Goal: Task Accomplishment & Management: Manage account settings

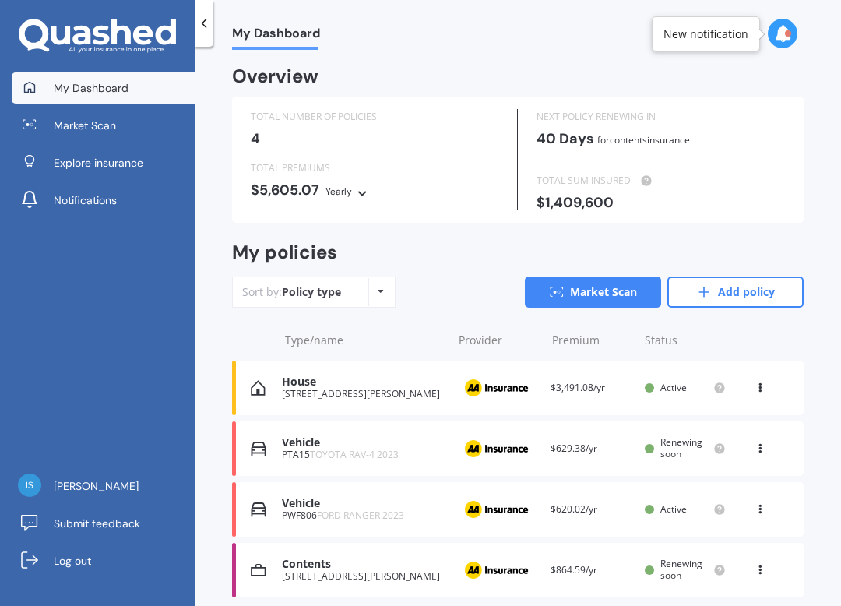
click at [544, 453] on div "Vehicle PTA15 TOYOTA RAV-4 2023 Provider Renewal date [DATE] Premium $629.38/yr…" at bounding box center [518, 448] width 572 height 55
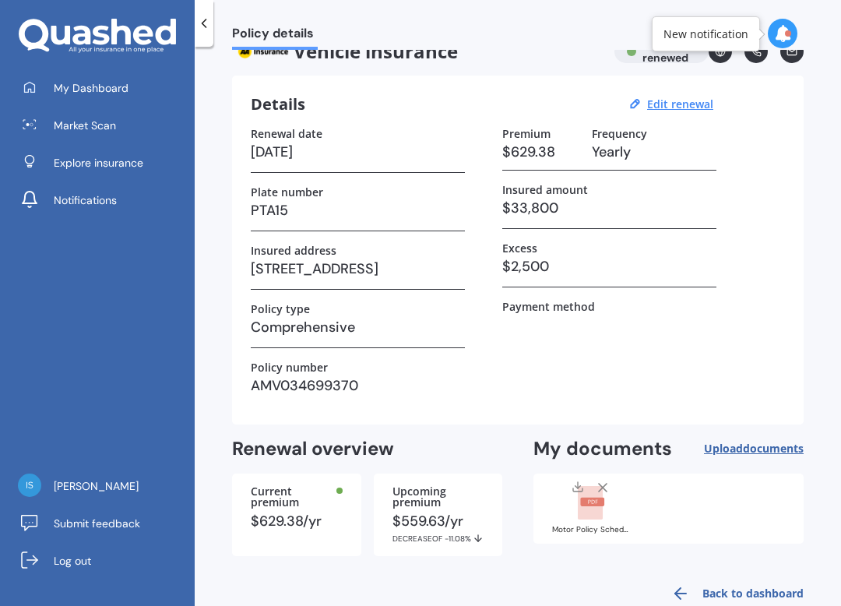
scroll to position [23, 0]
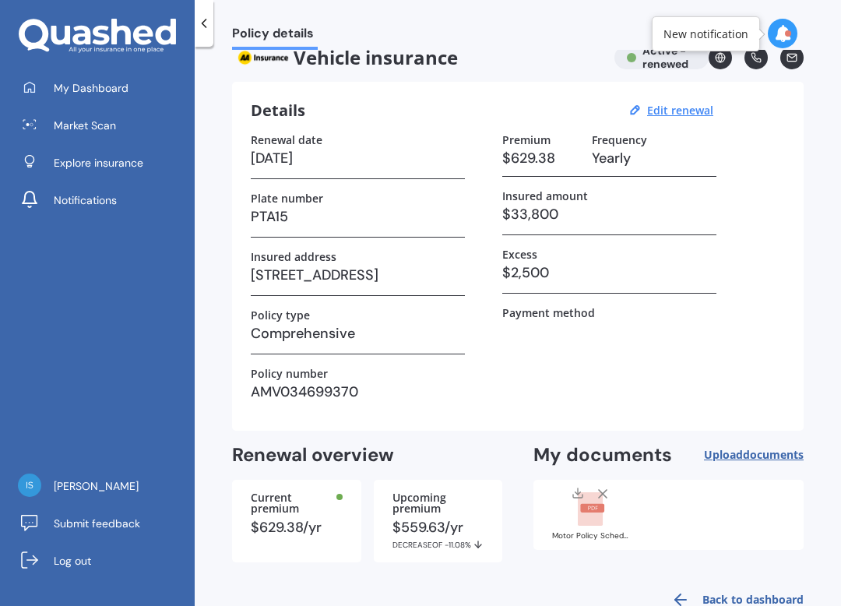
click at [700, 114] on u "Edit renewal" at bounding box center [680, 110] width 66 height 15
select select "17"
select select "10"
select select "2026"
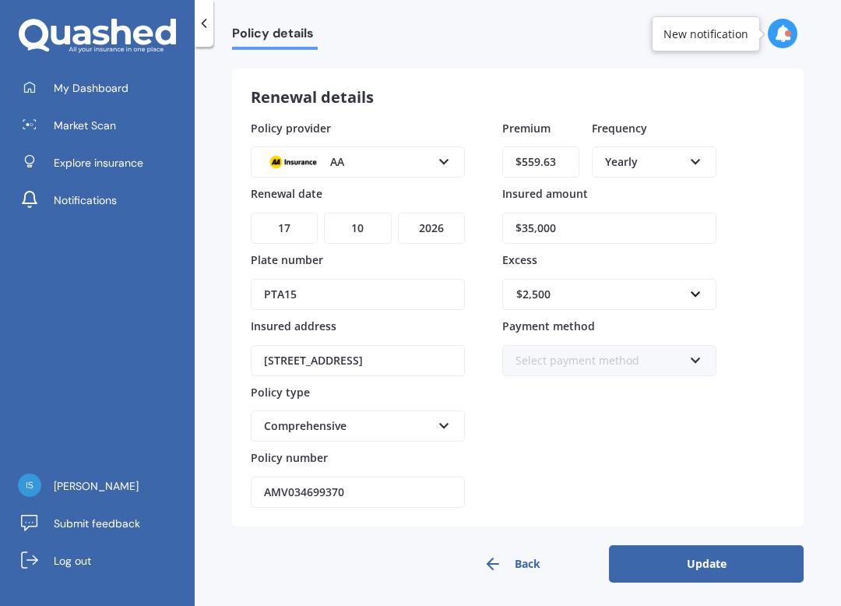
scroll to position [59, 0]
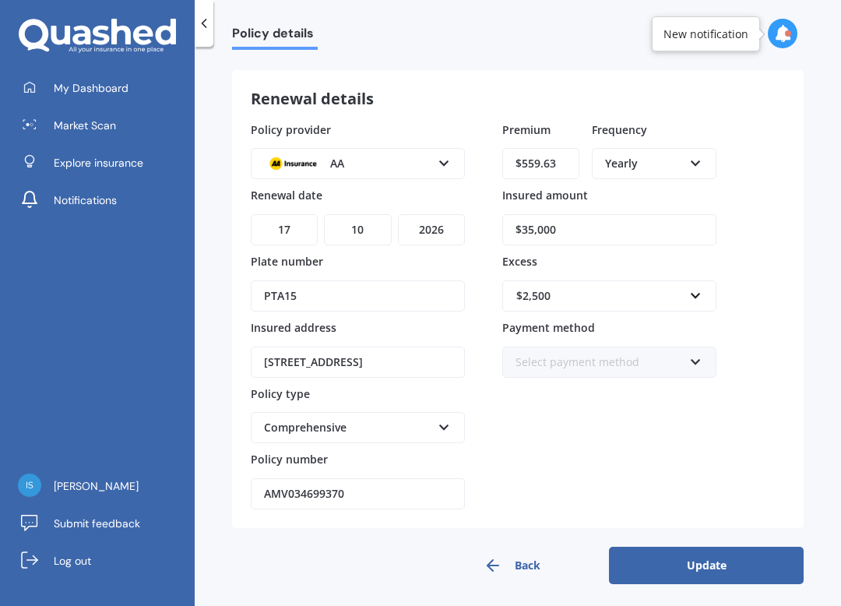
click at [584, 227] on input "$35,000" at bounding box center [609, 229] width 214 height 31
type input "$3"
type input "$33,800"
click at [724, 554] on button "Update" at bounding box center [706, 565] width 195 height 37
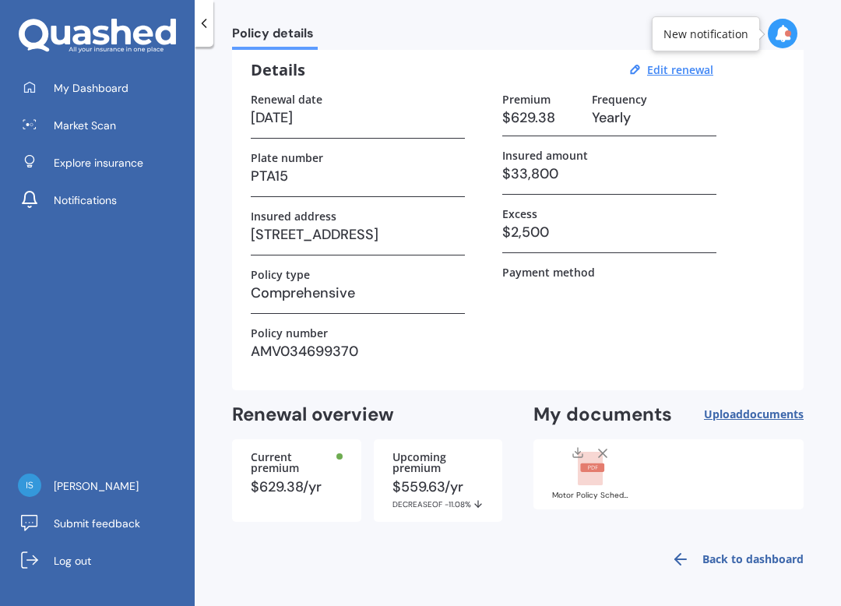
scroll to position [69, 0]
click at [407, 480] on div "$559.63/yr DECREASE OF -11.08%" at bounding box center [439, 495] width 92 height 30
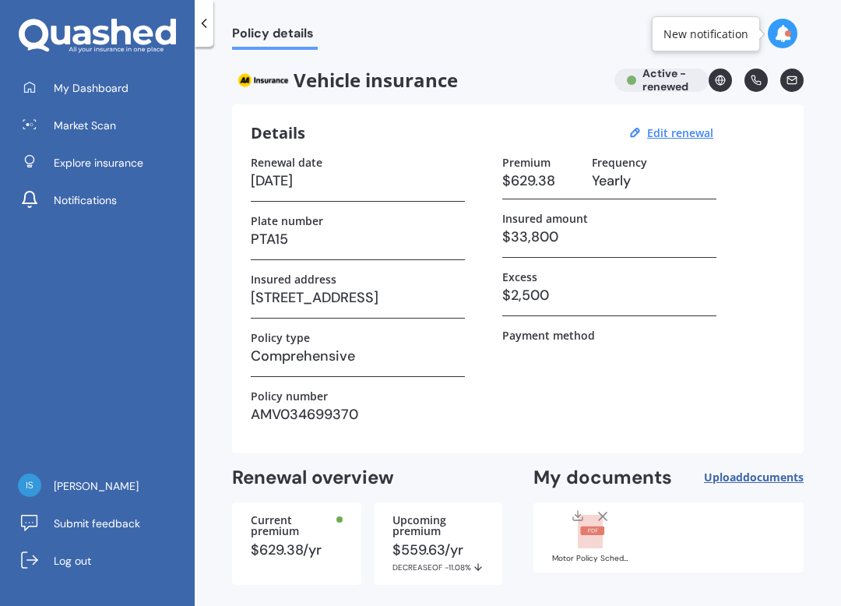
scroll to position [0, 0]
click at [207, 23] on icon at bounding box center [204, 24] width 16 height 16
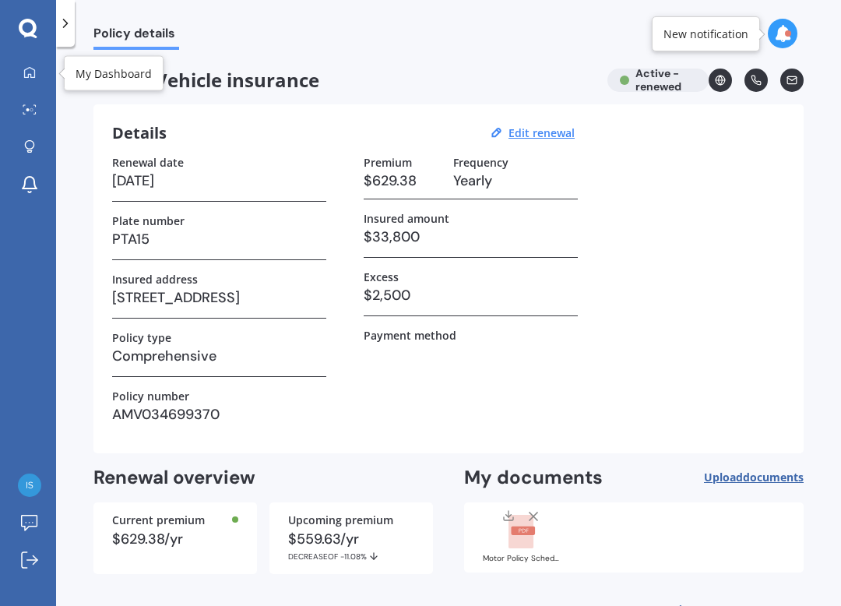
click at [24, 73] on icon at bounding box center [29, 71] width 11 height 11
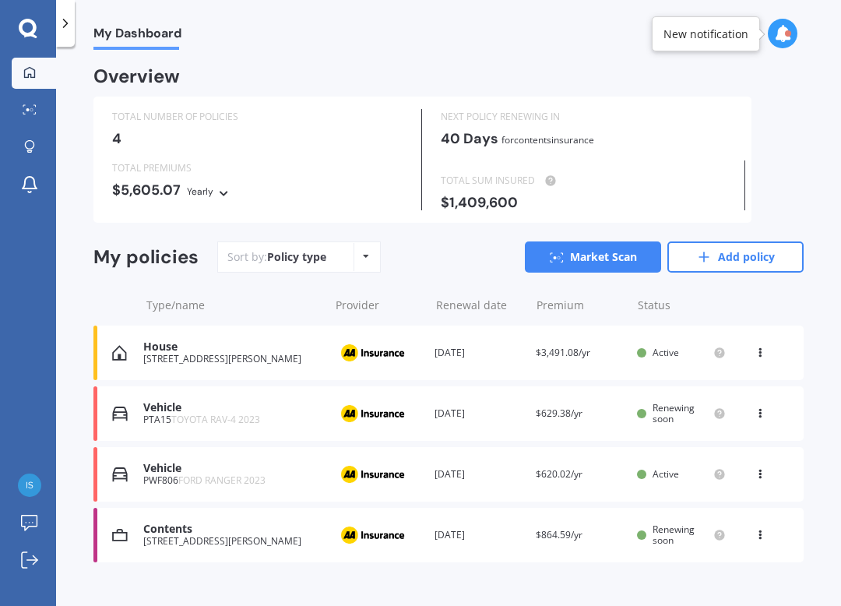
click at [763, 410] on icon at bounding box center [760, 410] width 11 height 9
click at [815, 347] on div "My Dashboard Overview TOTAL NUMBER OF POLICIES 4 NEXT POLICY RENEWING [DATE] fo…" at bounding box center [448, 329] width 785 height 559
click at [126, 406] on img at bounding box center [120, 414] width 16 height 16
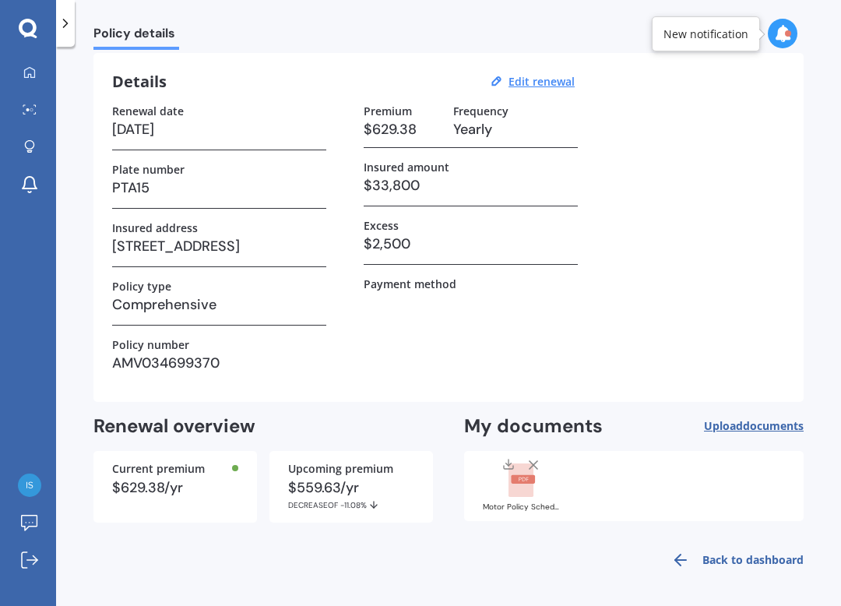
scroll to position [51, 0]
click at [127, 470] on div "Current premium" at bounding box center [175, 469] width 126 height 11
click at [308, 487] on div "$559.63/yr DECREASE OF -11.08%" at bounding box center [351, 496] width 126 height 30
click at [25, 185] on icon at bounding box center [30, 183] width 14 height 12
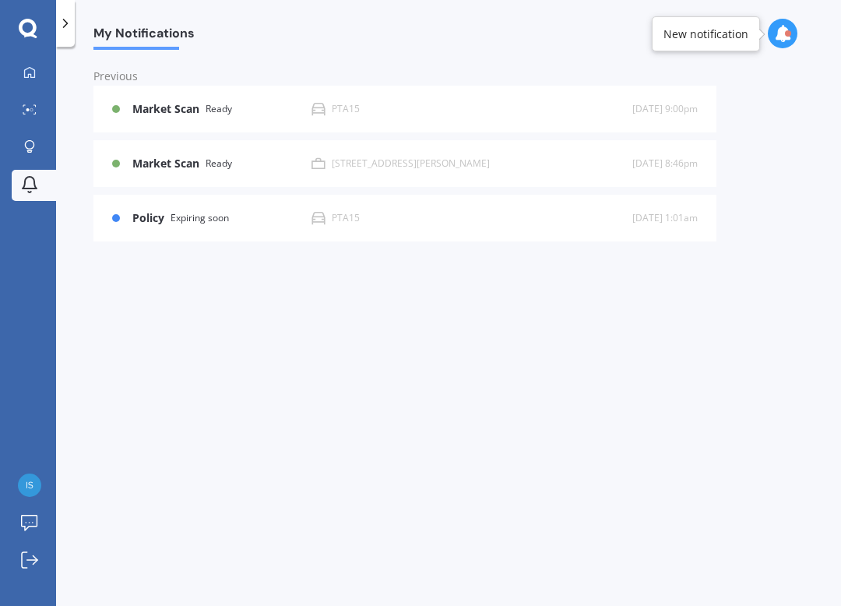
click at [123, 216] on div "Policy Expiring soon PTA15" at bounding box center [372, 218] width 520 height 14
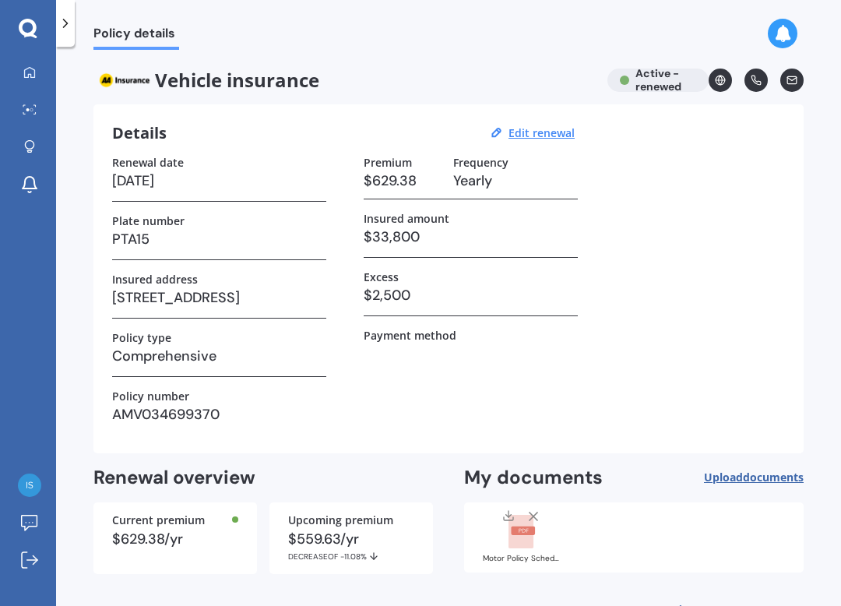
click at [28, 151] on icon at bounding box center [28, 151] width 5 height 2
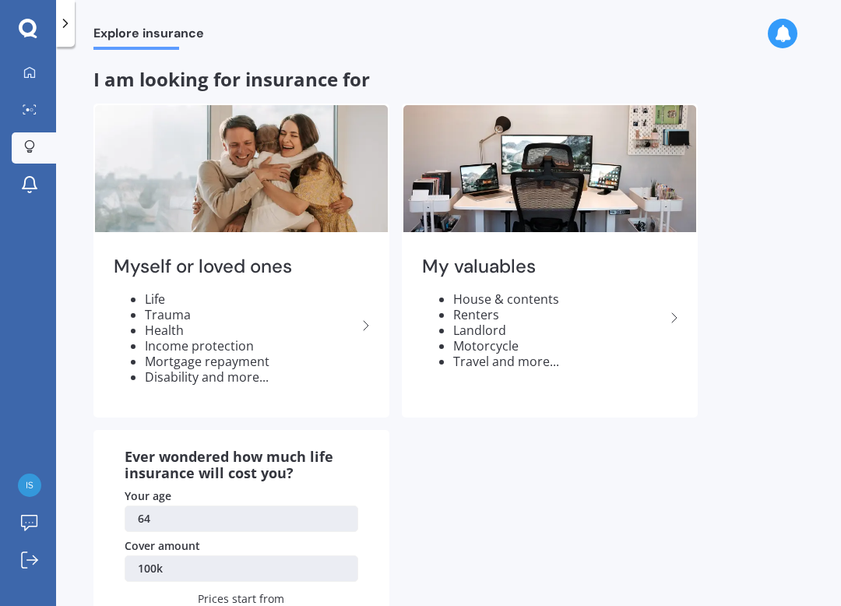
click at [25, 108] on icon at bounding box center [30, 109] width 14 height 10
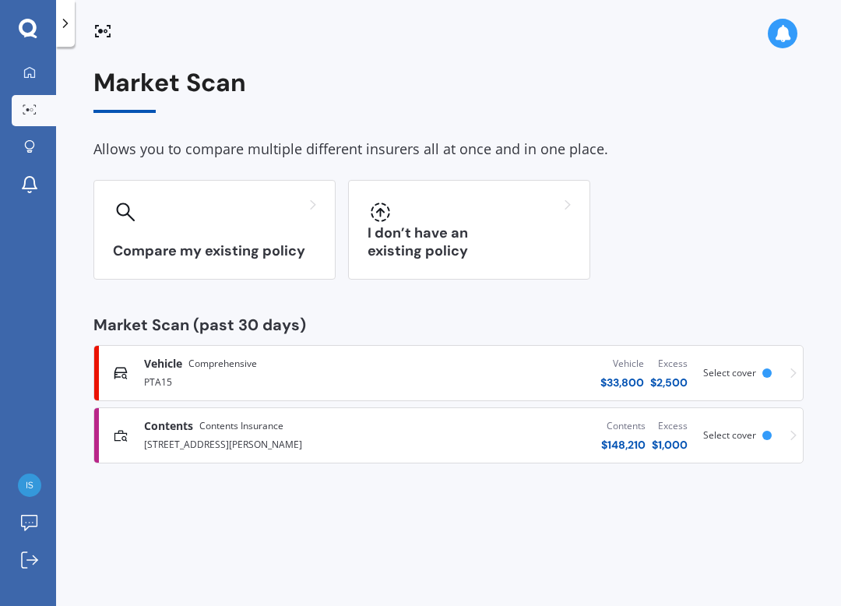
click at [24, 75] on icon at bounding box center [29, 71] width 11 height 11
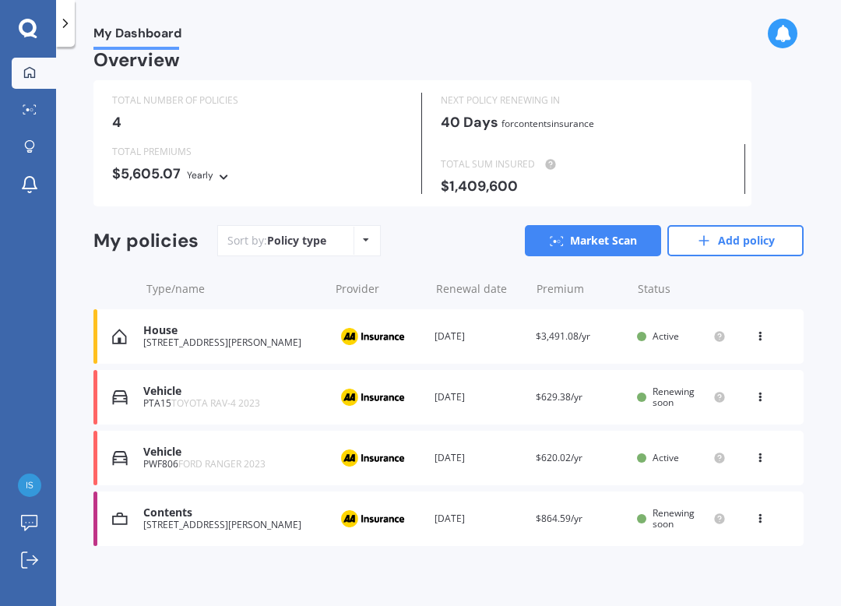
scroll to position [16, 0]
click at [161, 386] on div "Vehicle" at bounding box center [232, 391] width 178 height 13
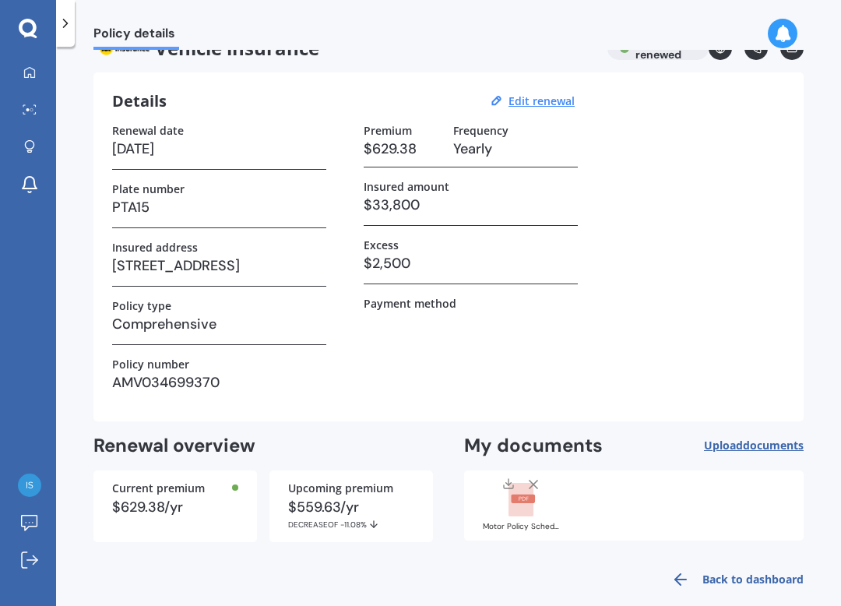
scroll to position [31, 0]
click at [27, 515] on icon at bounding box center [29, 523] width 16 height 16
click at [25, 80] on div at bounding box center [29, 73] width 23 height 14
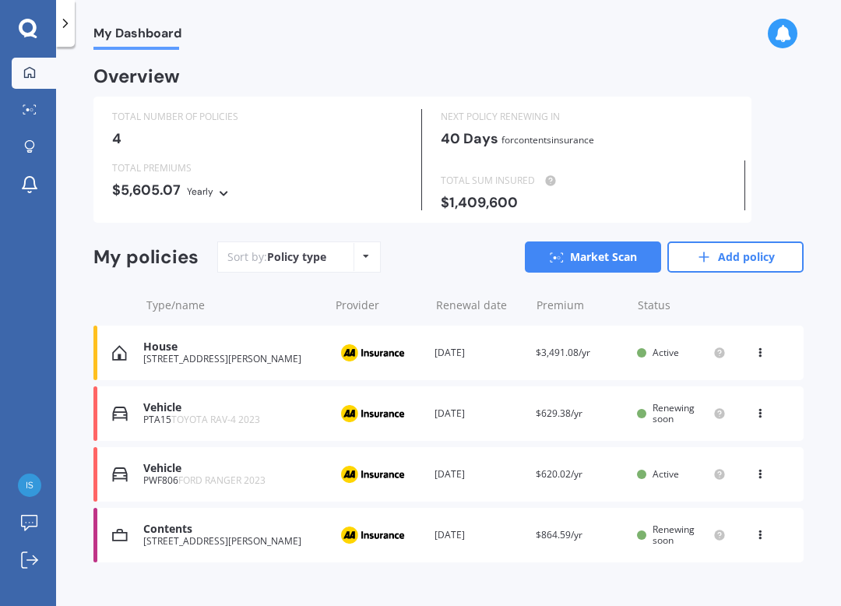
click at [728, 400] on div "Vehicle PTA15 TOYOTA RAV-4 2023 Provider Renewal date [DATE] Premium $629.38/yr…" at bounding box center [448, 413] width 710 height 55
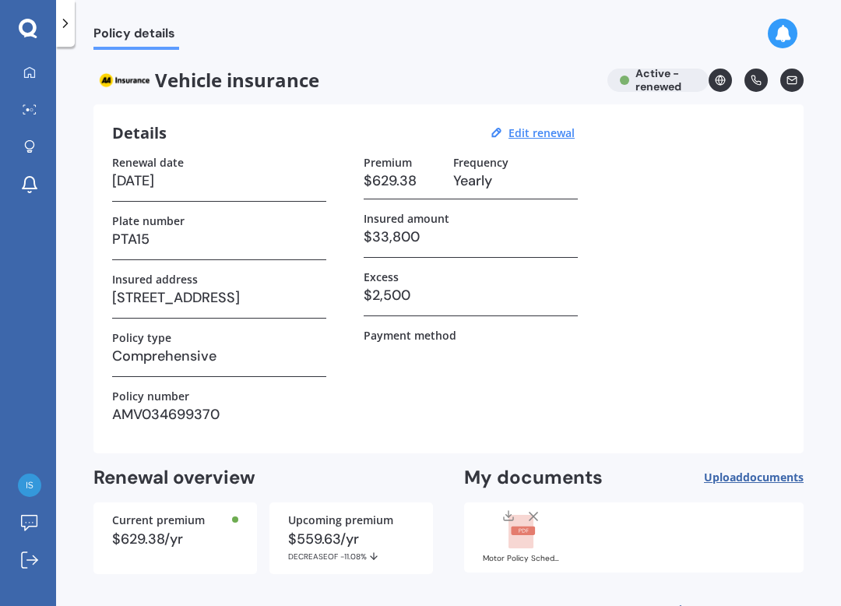
click at [555, 138] on u "Edit renewal" at bounding box center [542, 132] width 66 height 15
select select "17"
select select "10"
select select "2026"
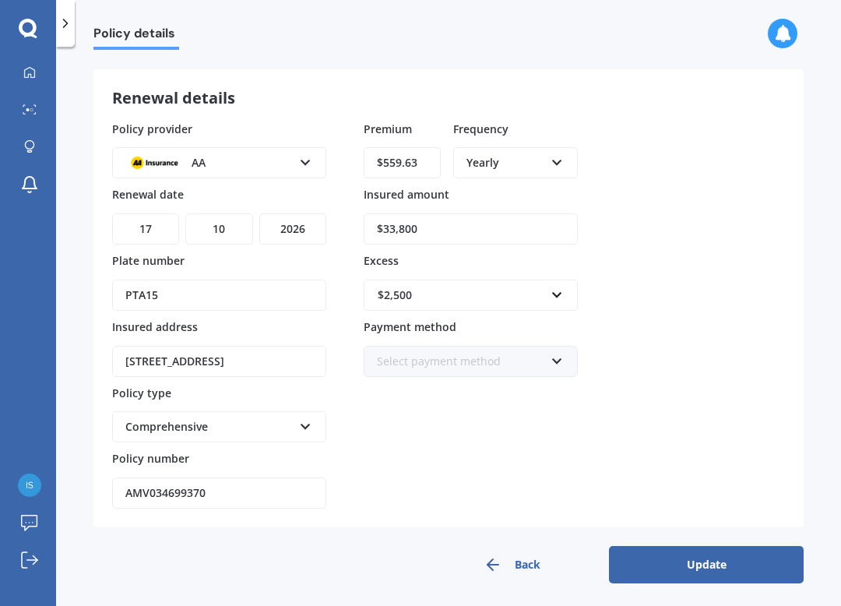
scroll to position [59, 0]
click at [554, 364] on div "Select payment method Direct debit - bank account Direct debit - credit/debit c…" at bounding box center [471, 362] width 214 height 31
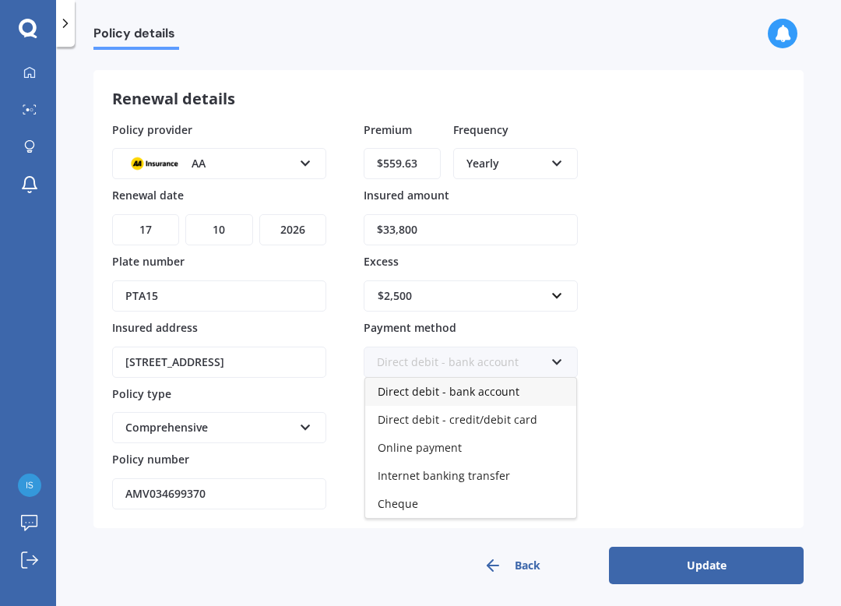
click at [456, 444] on span "Online payment" at bounding box center [420, 447] width 84 height 15
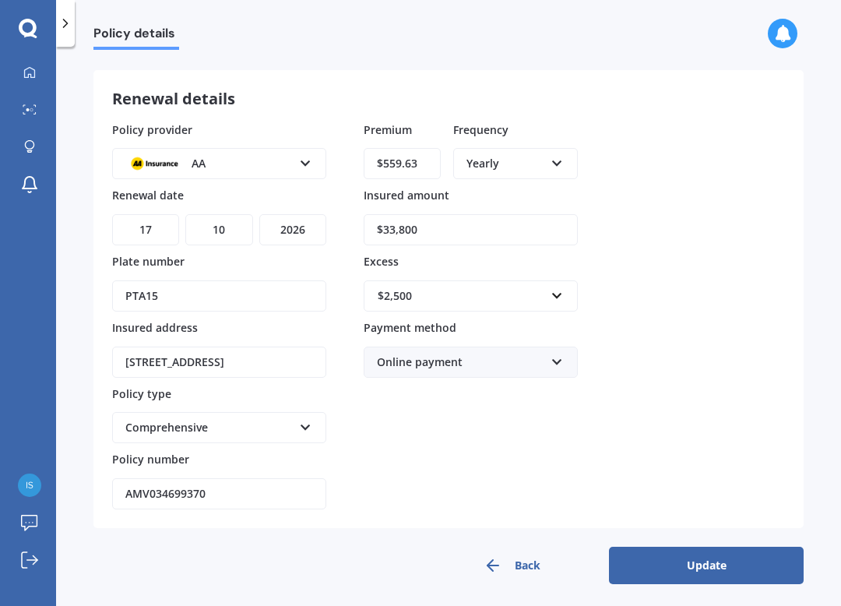
click at [719, 561] on button "Update" at bounding box center [706, 565] width 195 height 37
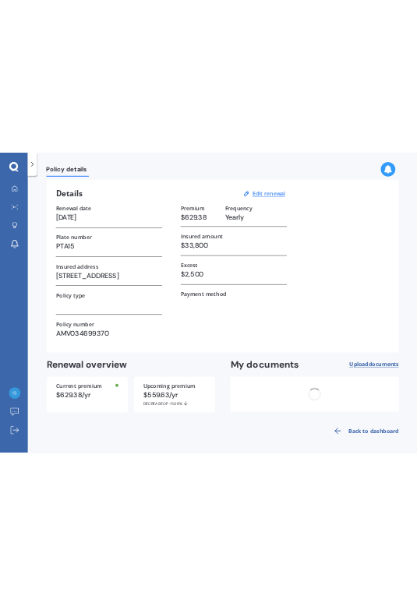
scroll to position [0, 0]
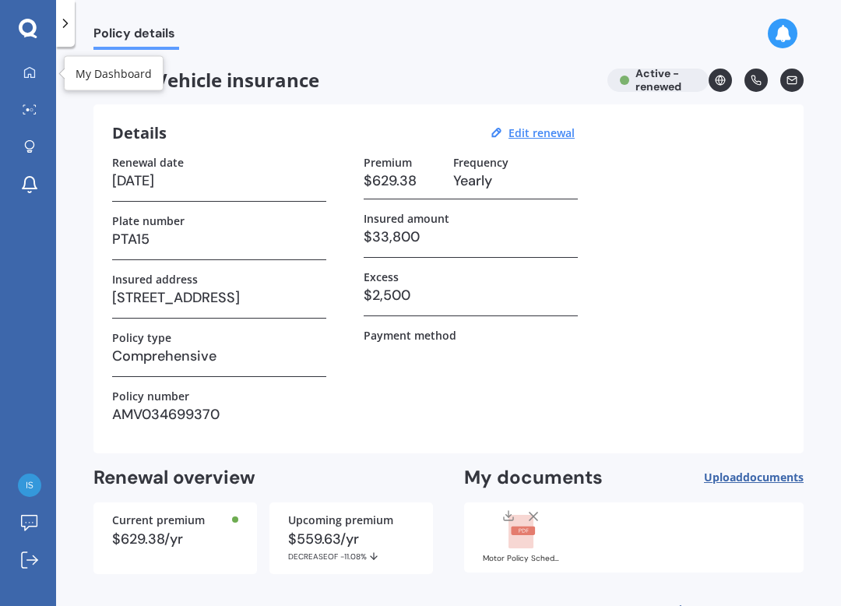
click at [24, 72] on icon at bounding box center [29, 71] width 11 height 11
